Goal: Task Accomplishment & Management: Use online tool/utility

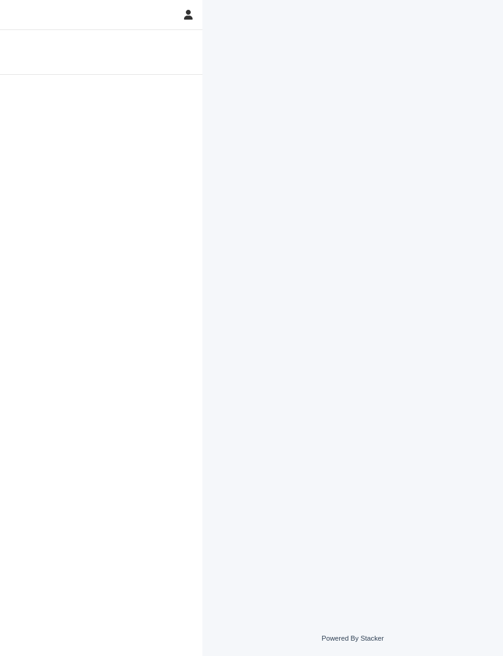
scroll to position [1, 0]
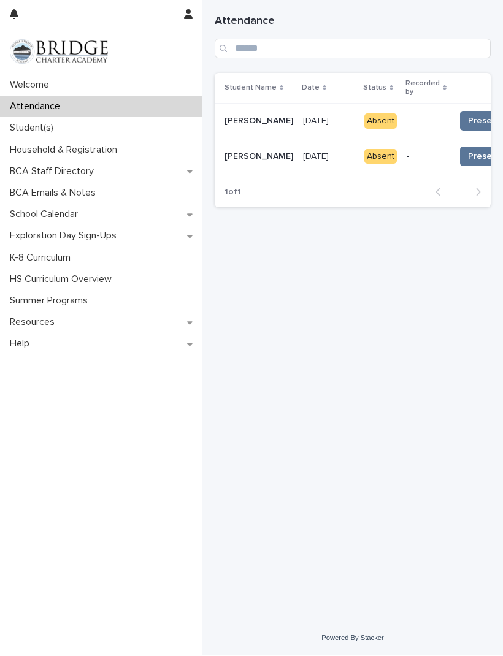
click at [468, 119] on span "Present 📥*" at bounding box center [492, 121] width 48 height 12
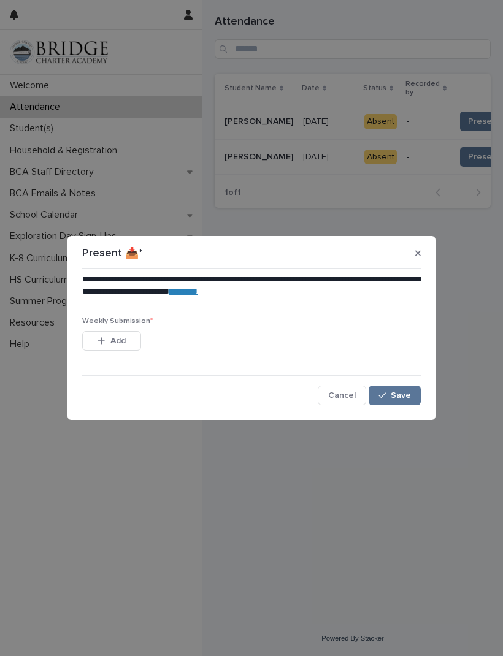
click at [350, 394] on span "Cancel" at bounding box center [342, 395] width 28 height 9
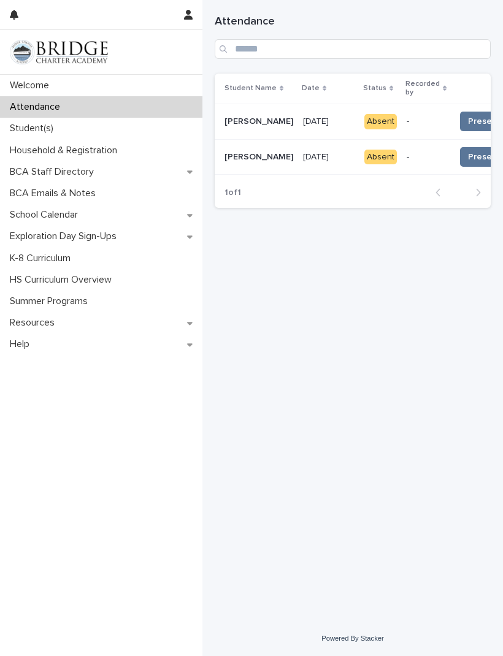
click at [468, 119] on span "Present 📥*" at bounding box center [492, 121] width 48 height 12
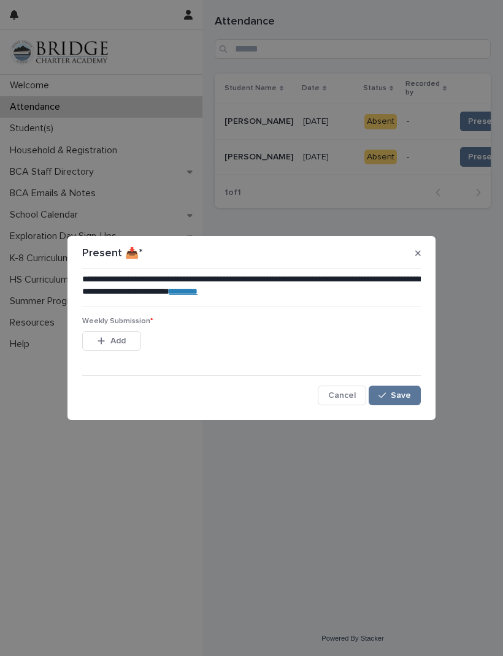
click at [111, 337] on span "Add" at bounding box center [117, 341] width 15 height 9
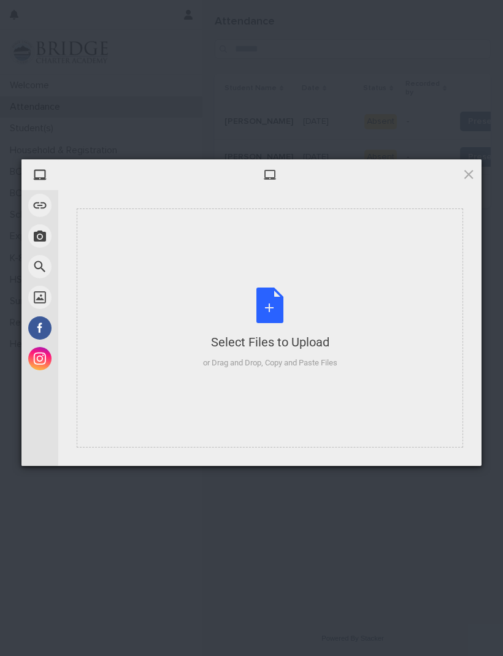
click at [329, 304] on div "Select Files to Upload or Drag and Drop, Copy and Paste Files" at bounding box center [270, 329] width 134 height 82
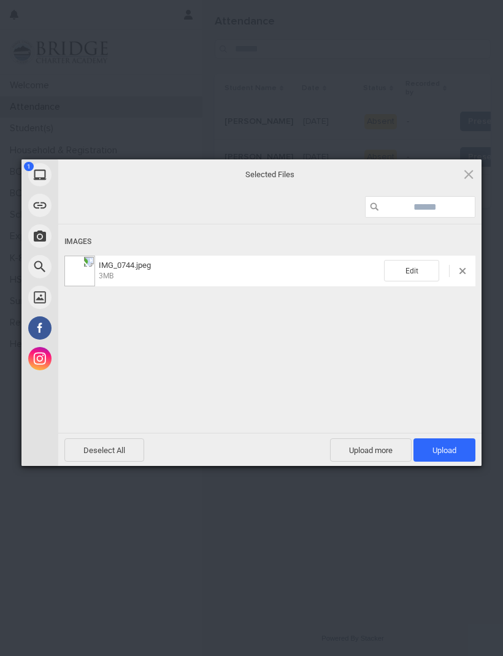
click at [453, 446] on span "Upload 1" at bounding box center [444, 450] width 24 height 9
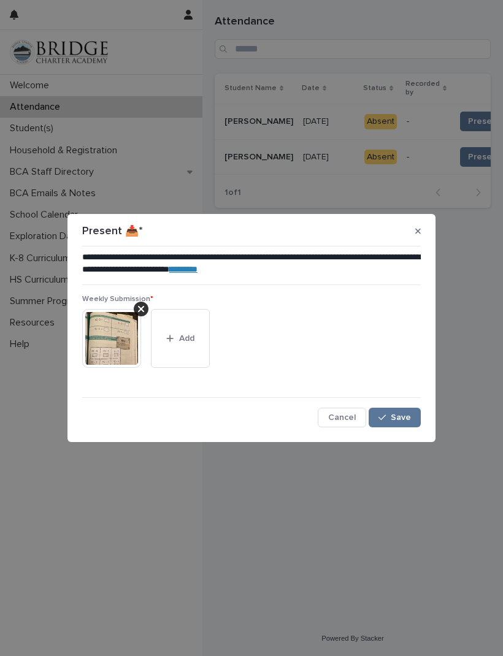
click at [402, 423] on button "Save" at bounding box center [395, 418] width 52 height 20
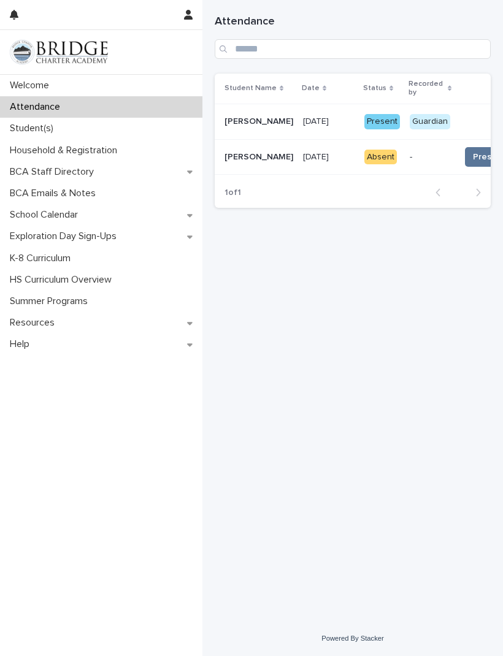
click at [473, 153] on span "Present 📥*" at bounding box center [497, 157] width 48 height 12
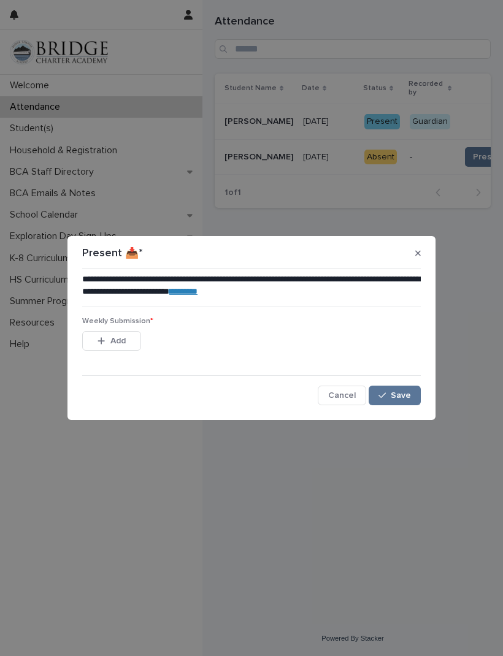
click at [118, 339] on span "Add" at bounding box center [117, 341] width 15 height 9
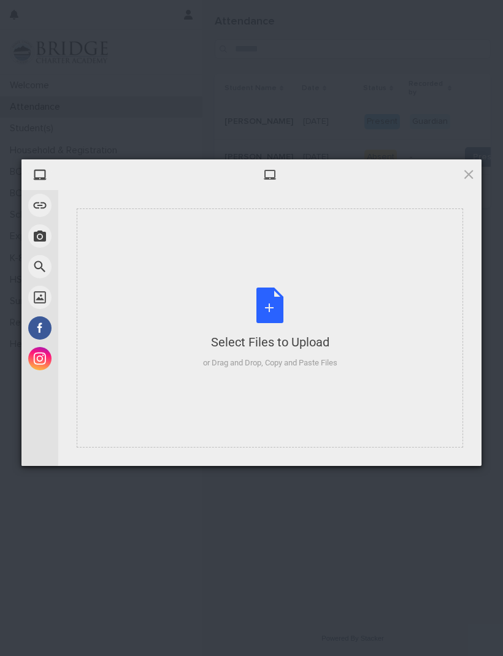
click at [286, 321] on div "Select Files to Upload or Drag and Drop, Copy and Paste Files" at bounding box center [270, 329] width 134 height 82
click at [495, 650] on div "My Device Link (URL) Take Photo Web Search Unsplash Facebook Instagram Select F…" at bounding box center [251, 328] width 503 height 656
click at [270, 309] on div "Select Files to Upload or Drag and Drop, Copy and Paste Files" at bounding box center [270, 329] width 134 height 82
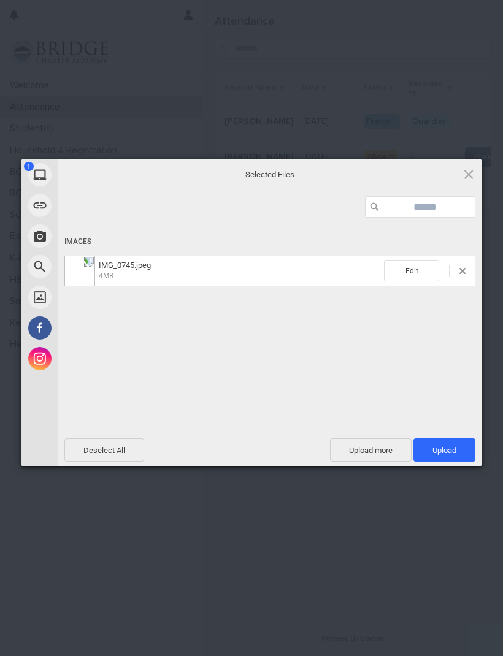
click at [456, 446] on span "Upload 1" at bounding box center [444, 450] width 24 height 9
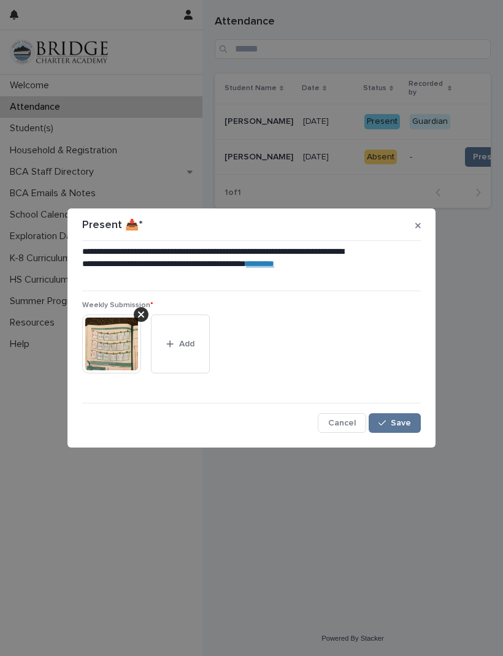
click at [403, 419] on span "Save" at bounding box center [401, 423] width 20 height 9
